Goal: Task Accomplishment & Management: Manage account settings

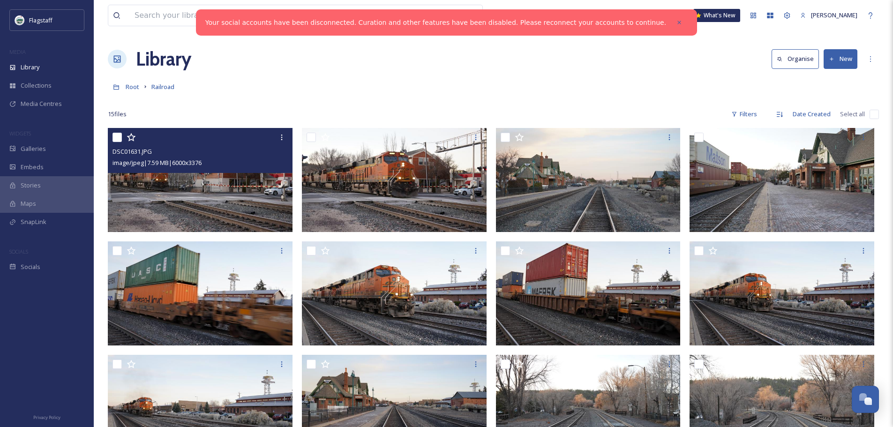
scroll to position [19, 0]
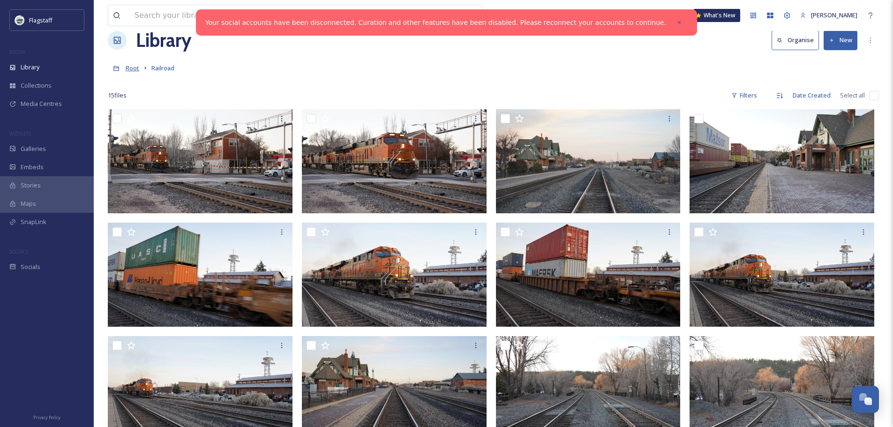
click at [129, 70] on span "Root" at bounding box center [133, 68] width 14 height 8
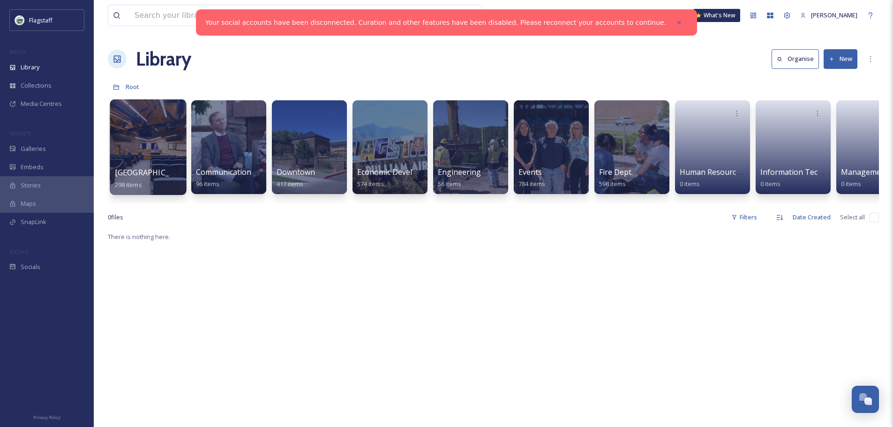
click at [167, 137] on div at bounding box center [148, 147] width 76 height 96
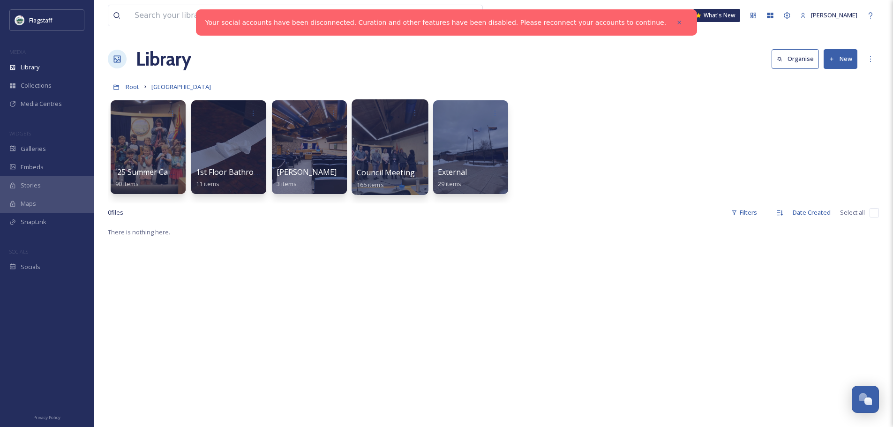
click at [400, 149] on div at bounding box center [390, 147] width 76 height 96
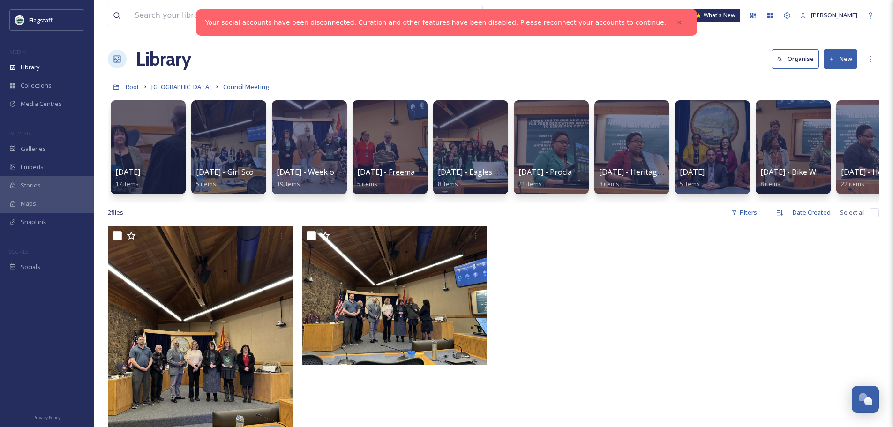
click at [838, 61] on button "New" at bounding box center [841, 58] width 34 height 19
click at [834, 117] on span "Folder" at bounding box center [830, 117] width 18 height 9
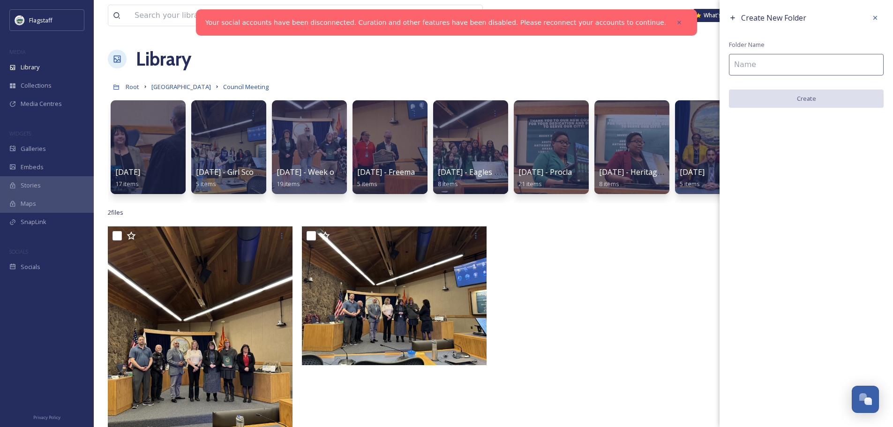
click at [779, 68] on input at bounding box center [806, 65] width 155 height 22
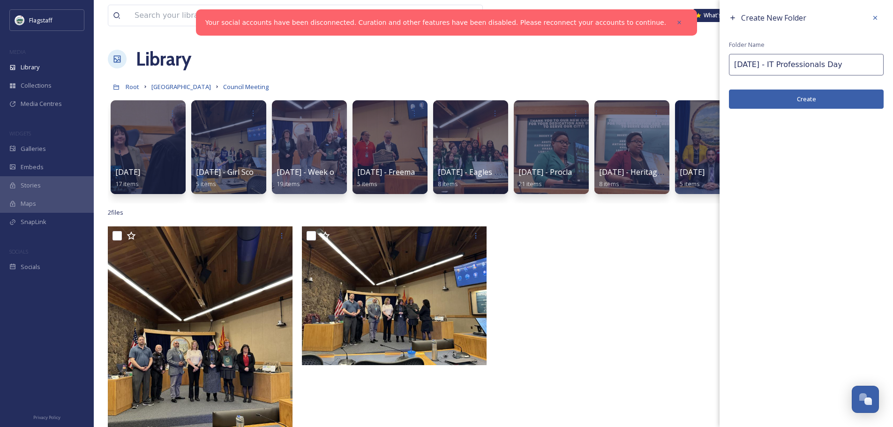
type input "[DATE] - IT Professionals Day"
click at [792, 101] on button "Create" at bounding box center [806, 99] width 155 height 19
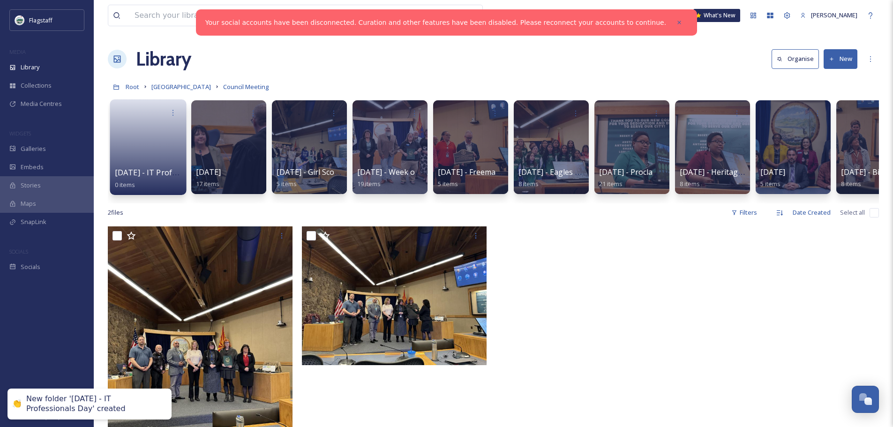
click at [135, 127] on link at bounding box center [148, 143] width 67 height 45
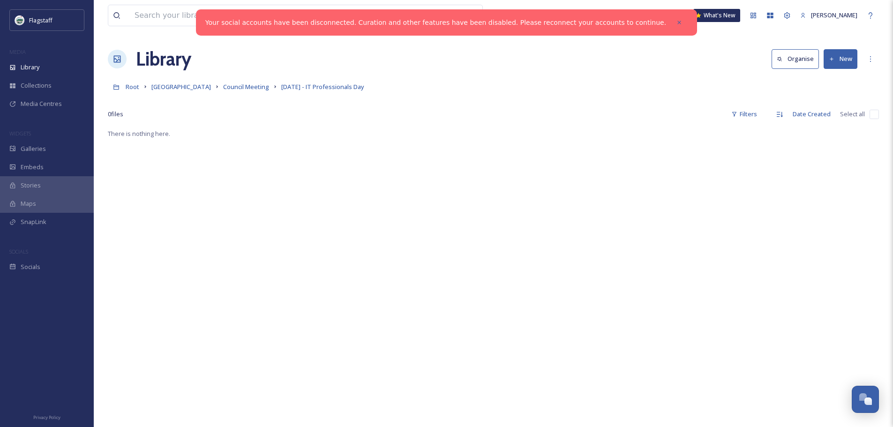
click at [832, 55] on button "New" at bounding box center [841, 58] width 34 height 19
click at [836, 75] on div "File Upload" at bounding box center [830, 81] width 53 height 18
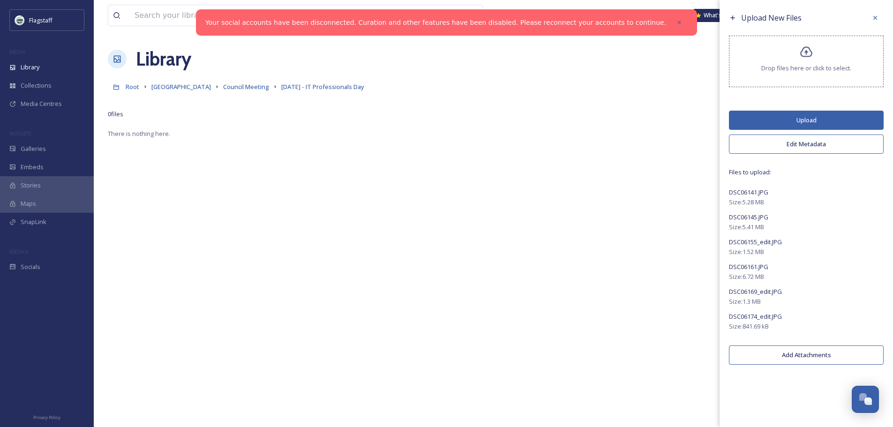
click at [800, 147] on button "Edit Metadata" at bounding box center [806, 144] width 155 height 19
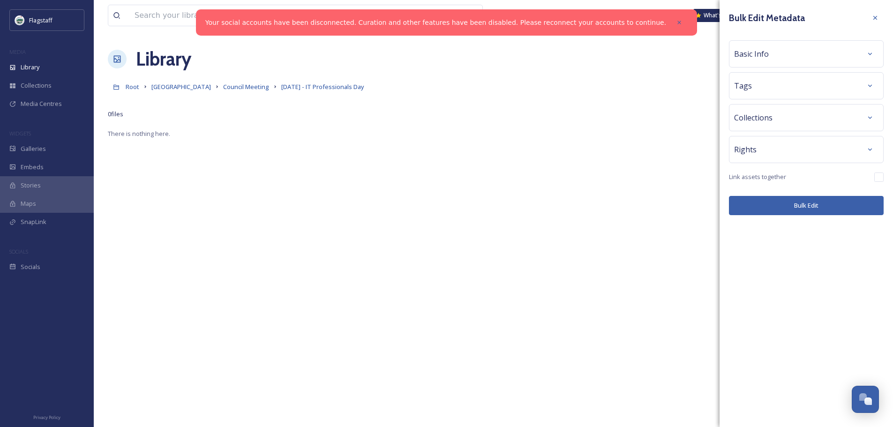
click at [794, 87] on div "Tags" at bounding box center [806, 85] width 144 height 17
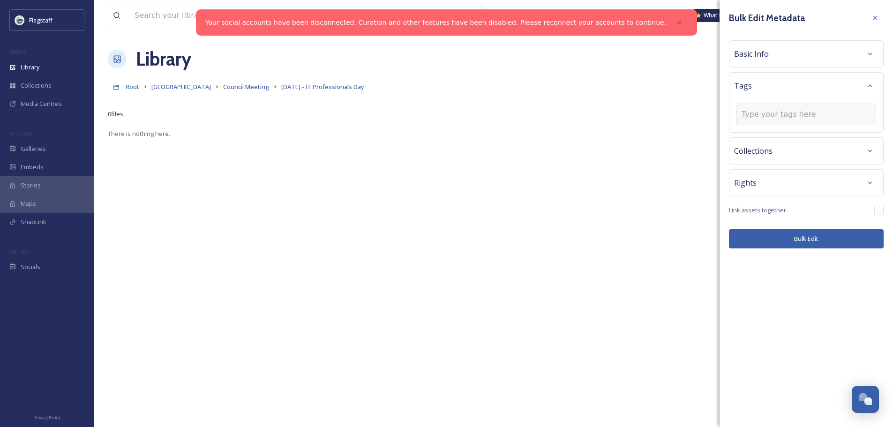
click at [785, 114] on input at bounding box center [789, 114] width 94 height 11
type input "coun"
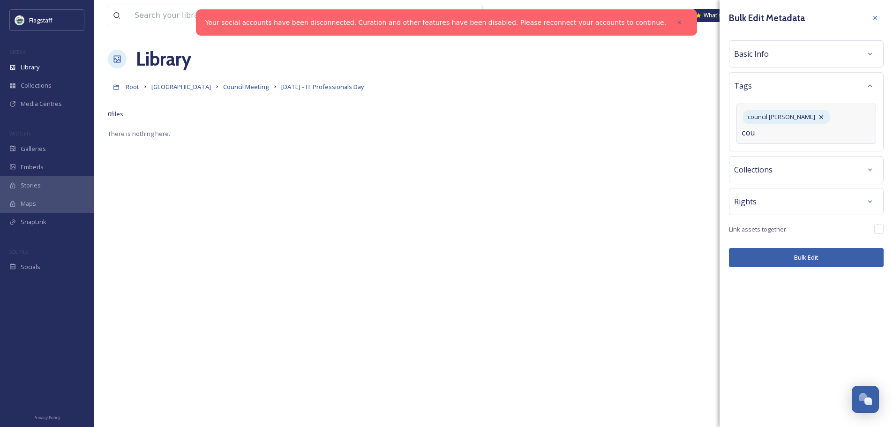
type input "coun"
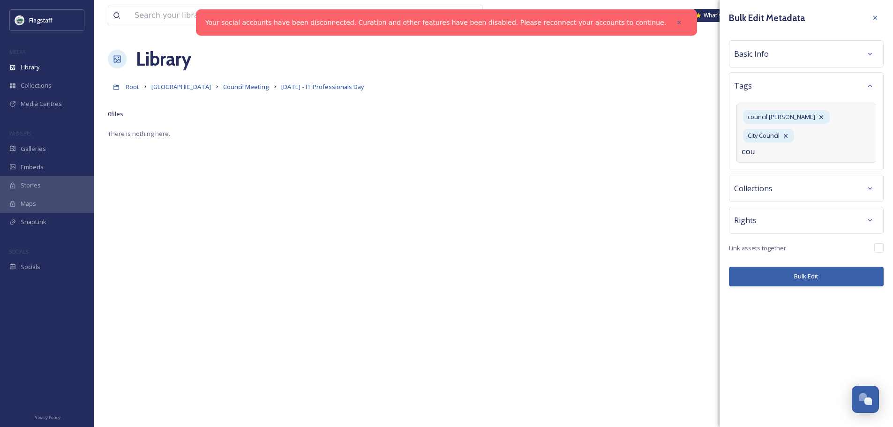
type input "coun"
type input "counc"
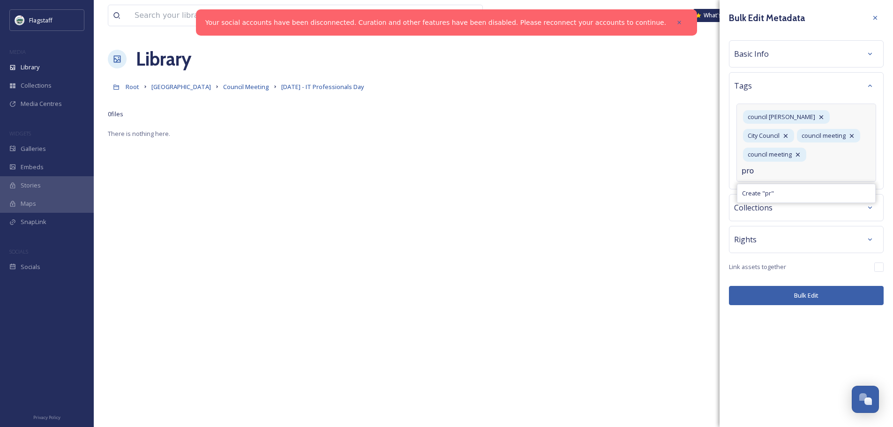
type input "proc"
click at [802, 300] on div "Bulk Edit Metadata Basic Info Tags council chambers City Council council meetin…" at bounding box center [807, 157] width 174 height 315
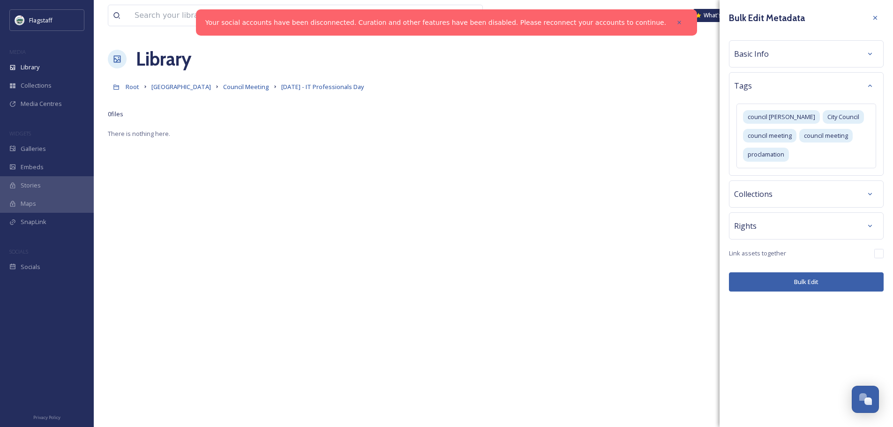
click at [805, 287] on button "Bulk Edit" at bounding box center [806, 281] width 155 height 19
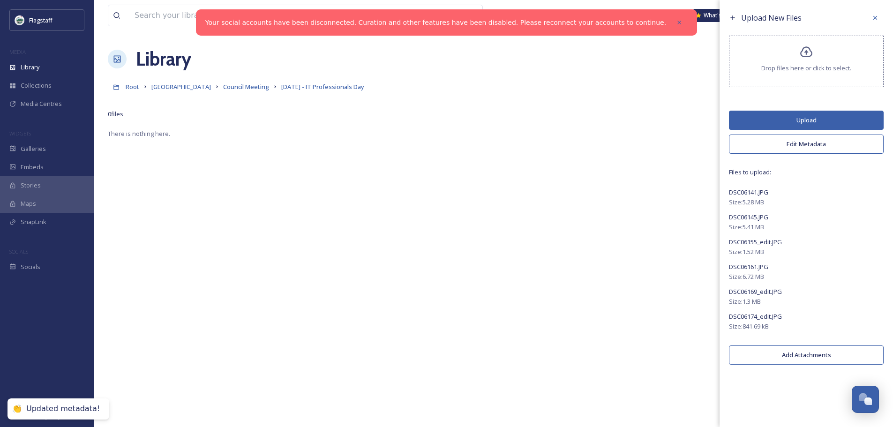
click at [801, 121] on button "Upload" at bounding box center [806, 120] width 155 height 19
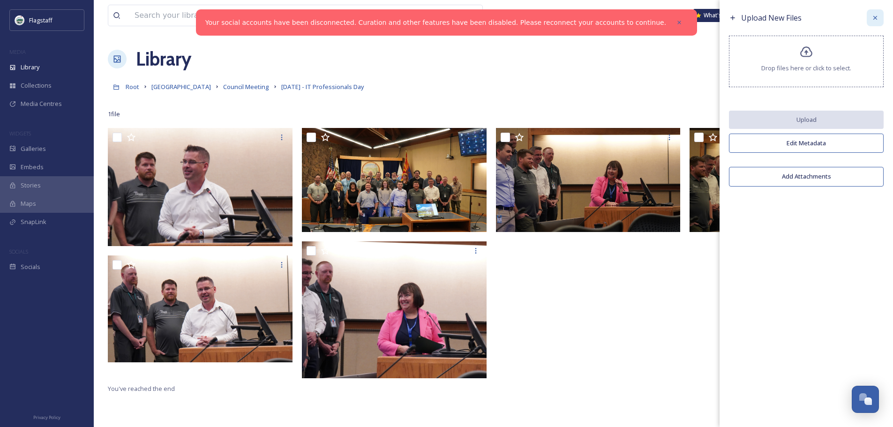
click at [877, 16] on icon at bounding box center [876, 18] width 8 height 8
